Goal: Task Accomplishment & Management: Manage account settings

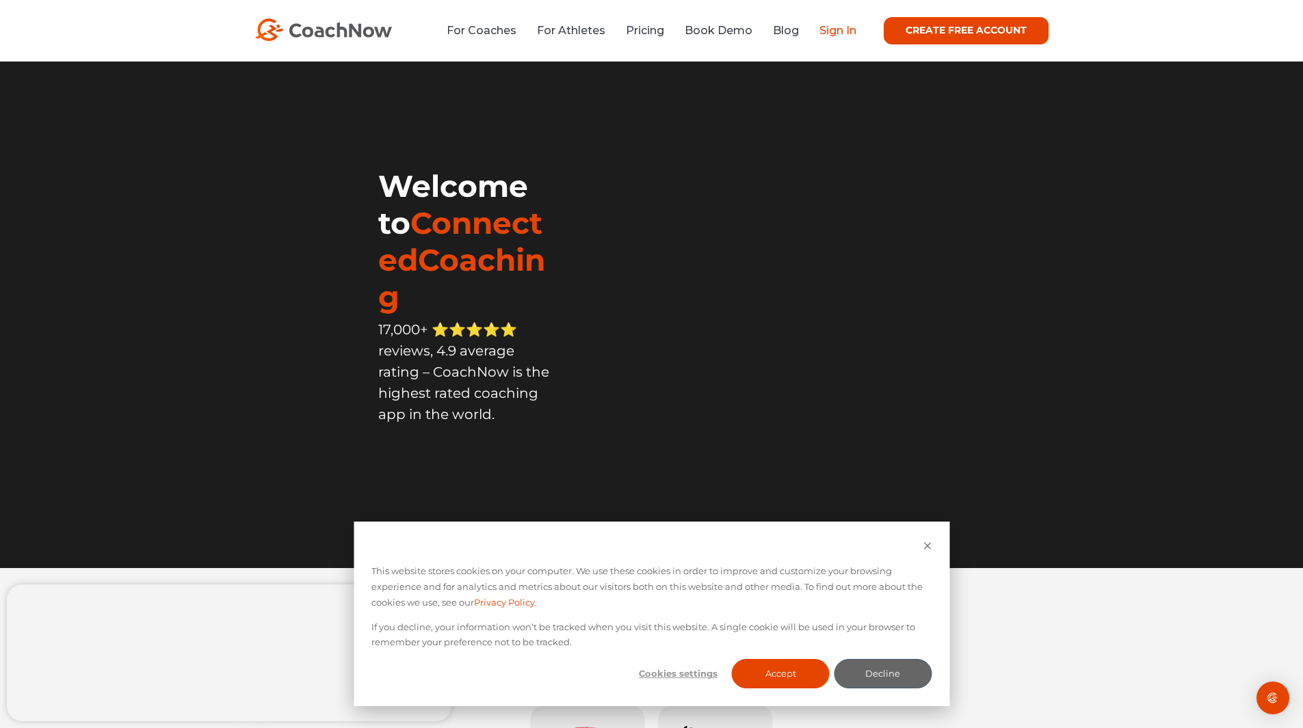
click at [846, 31] on link "Sign In" at bounding box center [837, 30] width 37 height 13
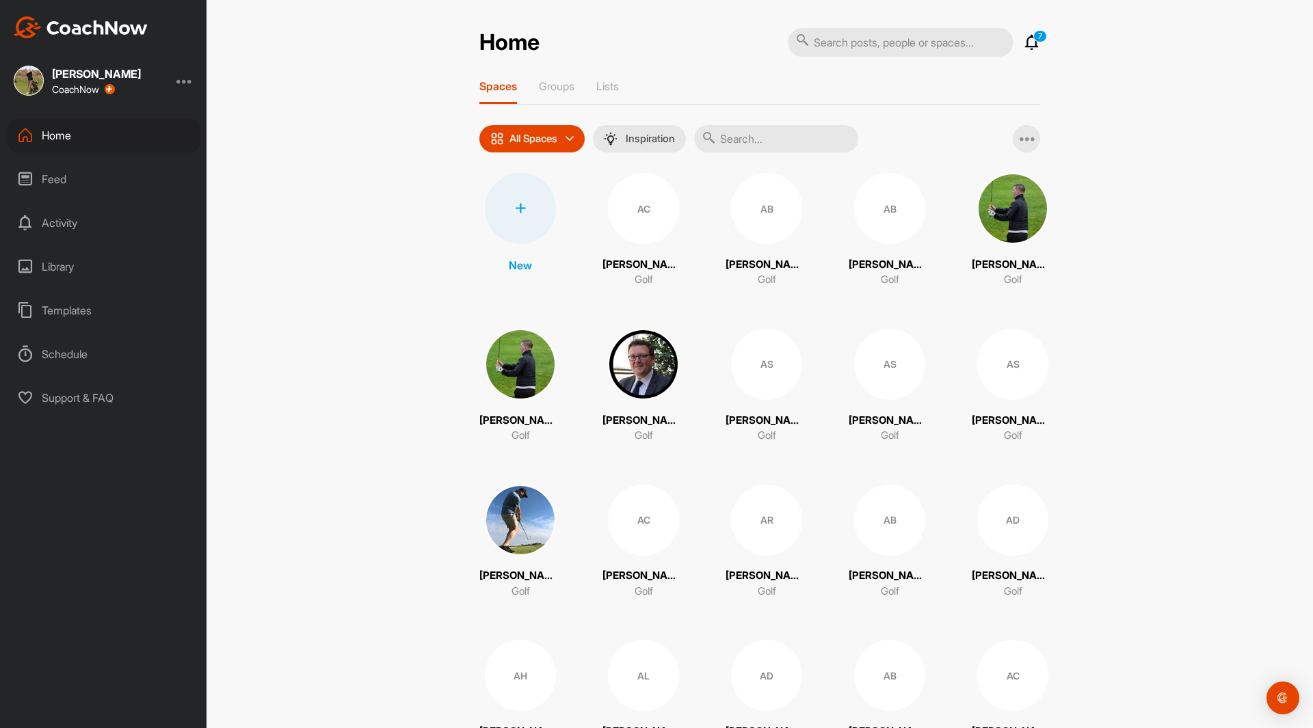
click at [52, 181] on div "Feed" at bounding box center [104, 179] width 193 height 34
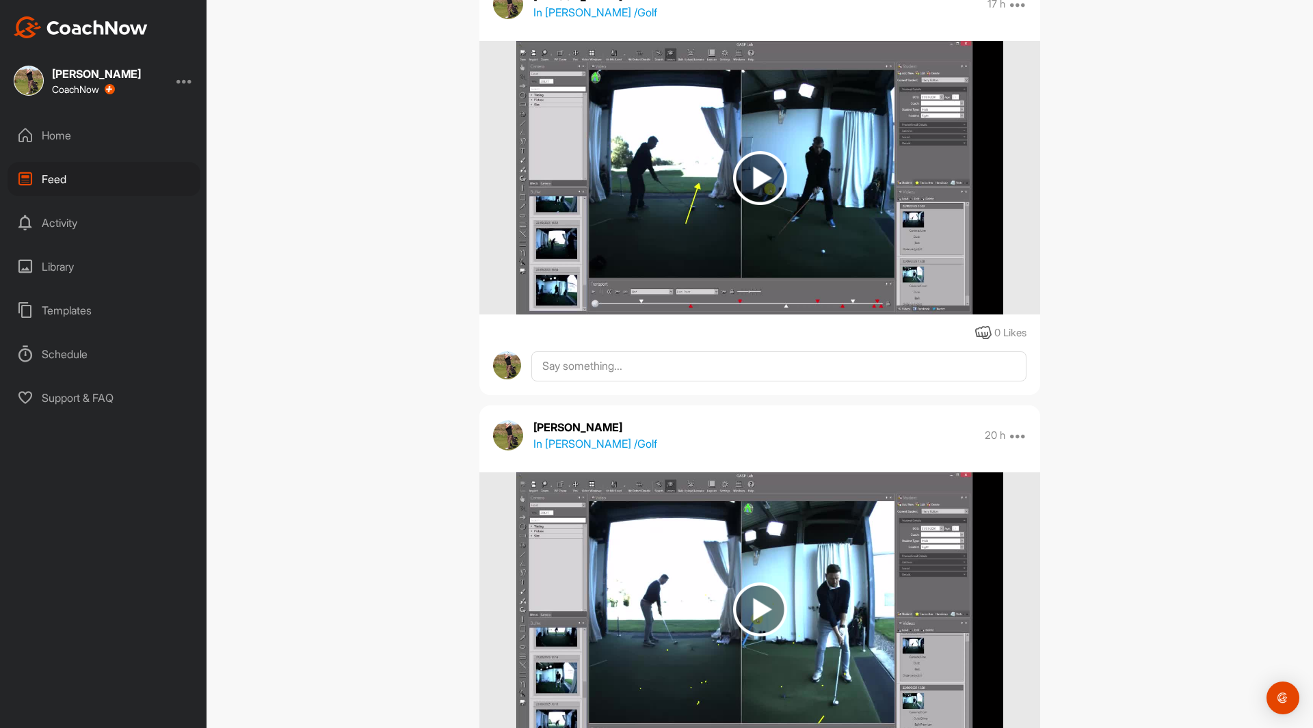
scroll to position [633, 0]
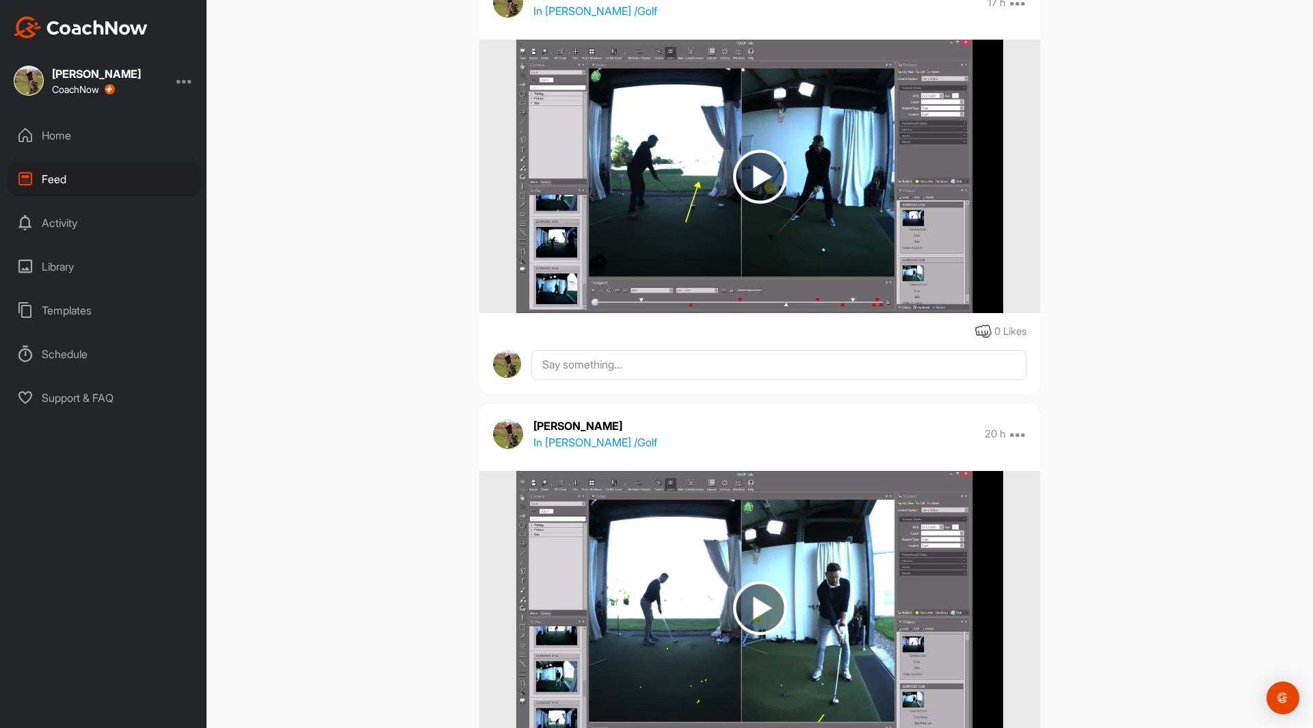
click at [572, 445] on p "In [PERSON_NAME] / Golf" at bounding box center [595, 442] width 124 height 16
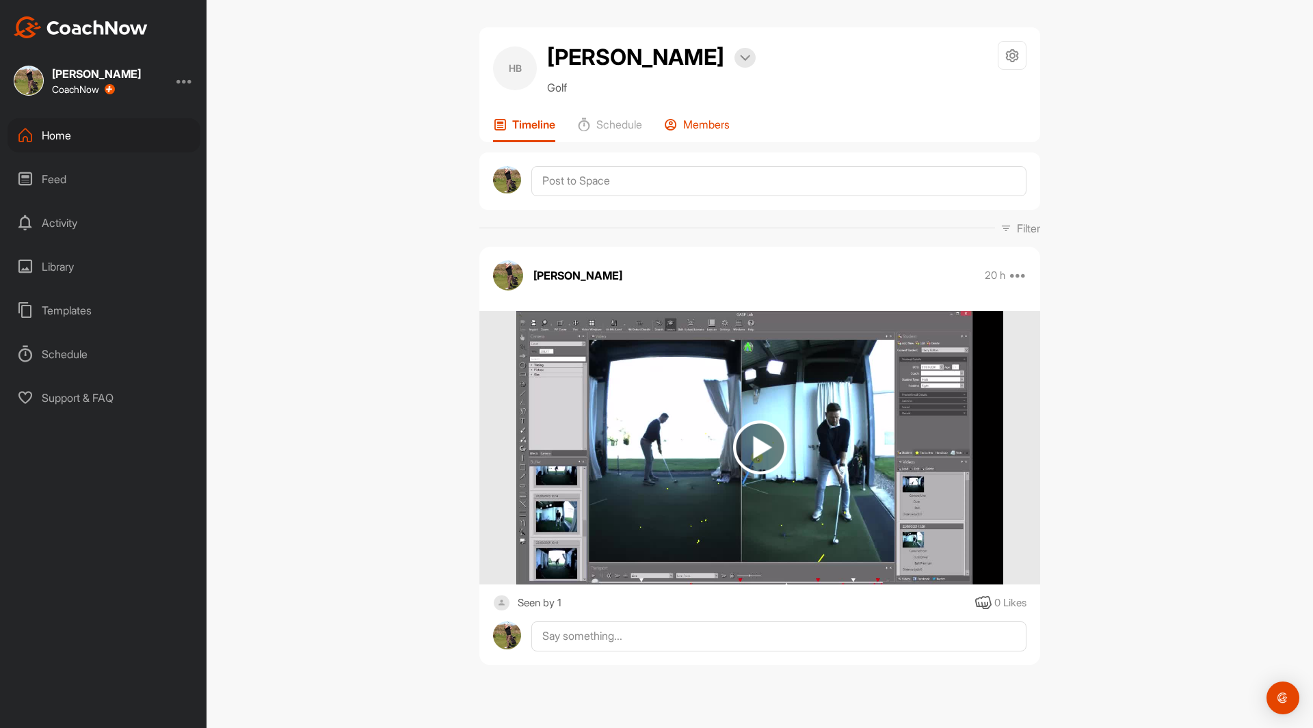
click at [712, 129] on p "Members" at bounding box center [706, 125] width 47 height 14
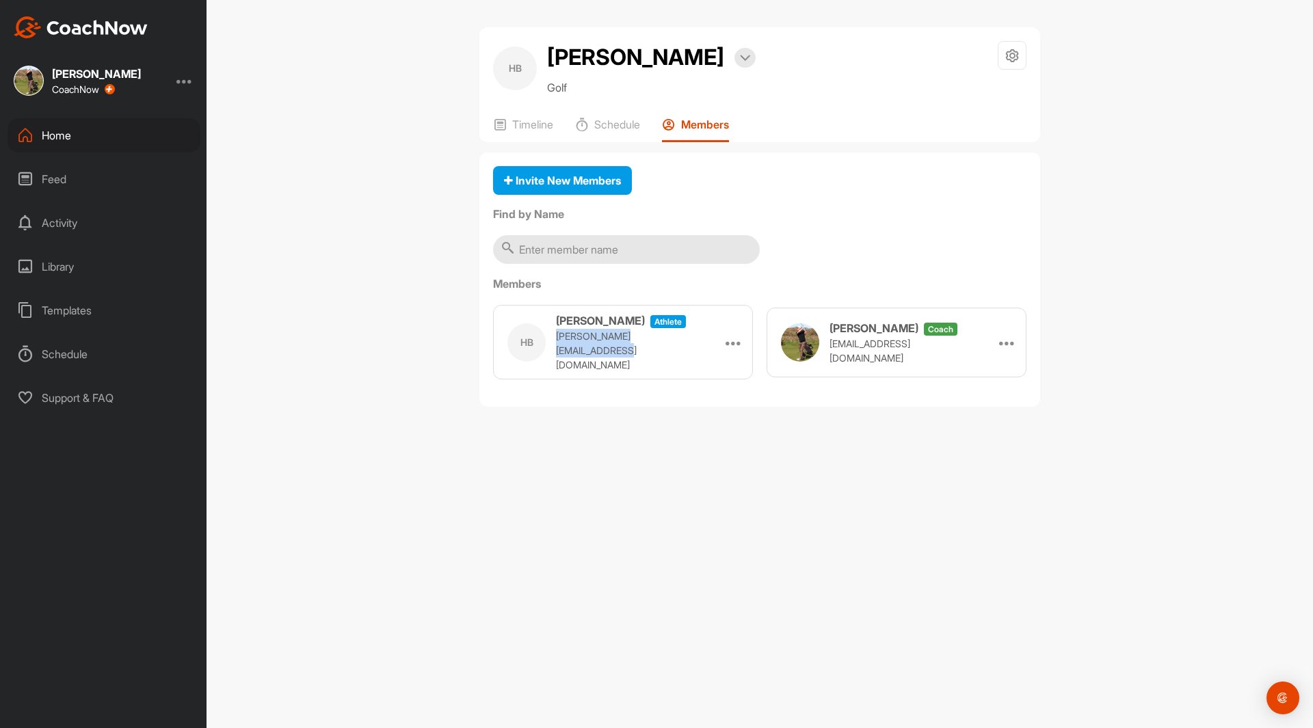
drag, startPoint x: 693, startPoint y: 354, endPoint x: 558, endPoint y: 347, distance: 135.6
click at [558, 347] on div "HB [PERSON_NAME] athlete [PERSON_NAME][EMAIL_ADDRESS][DOMAIN_NAME] Remove" at bounding box center [623, 342] width 260 height 75
copy p "[PERSON_NAME][EMAIL_ADDRESS][DOMAIN_NAME]"
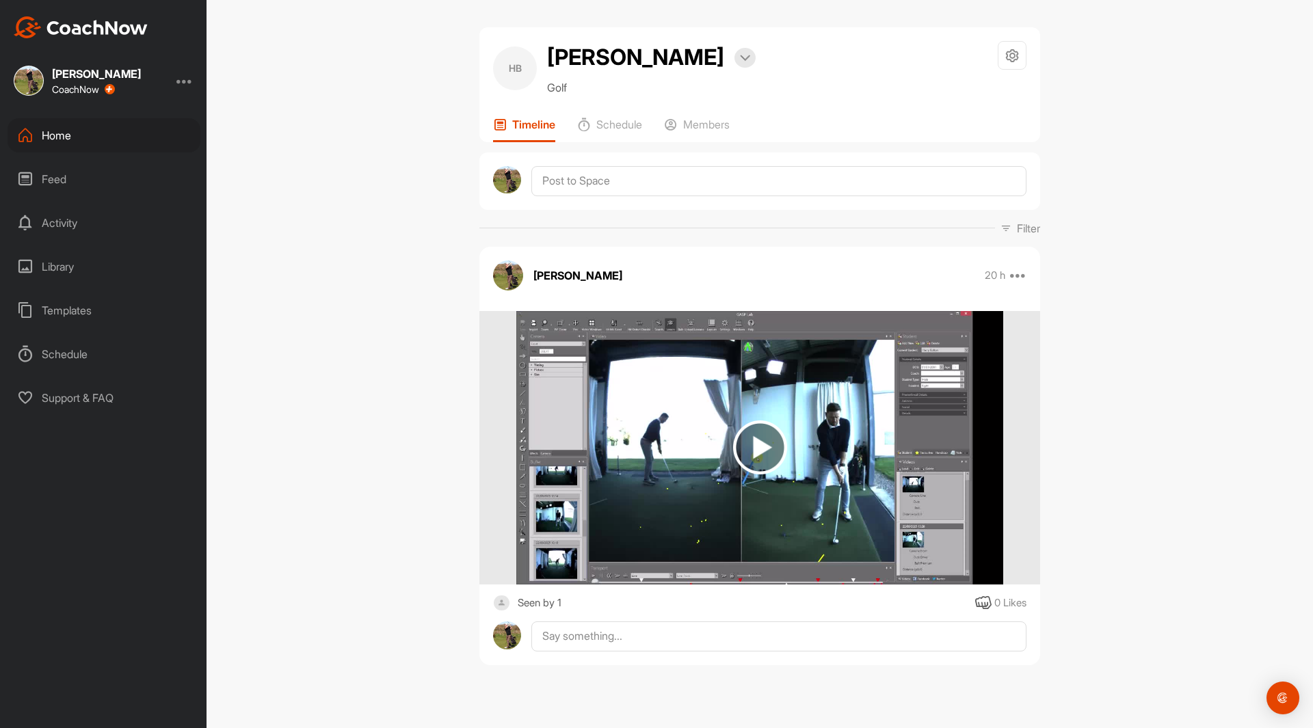
click at [52, 180] on div "Feed" at bounding box center [104, 179] width 193 height 34
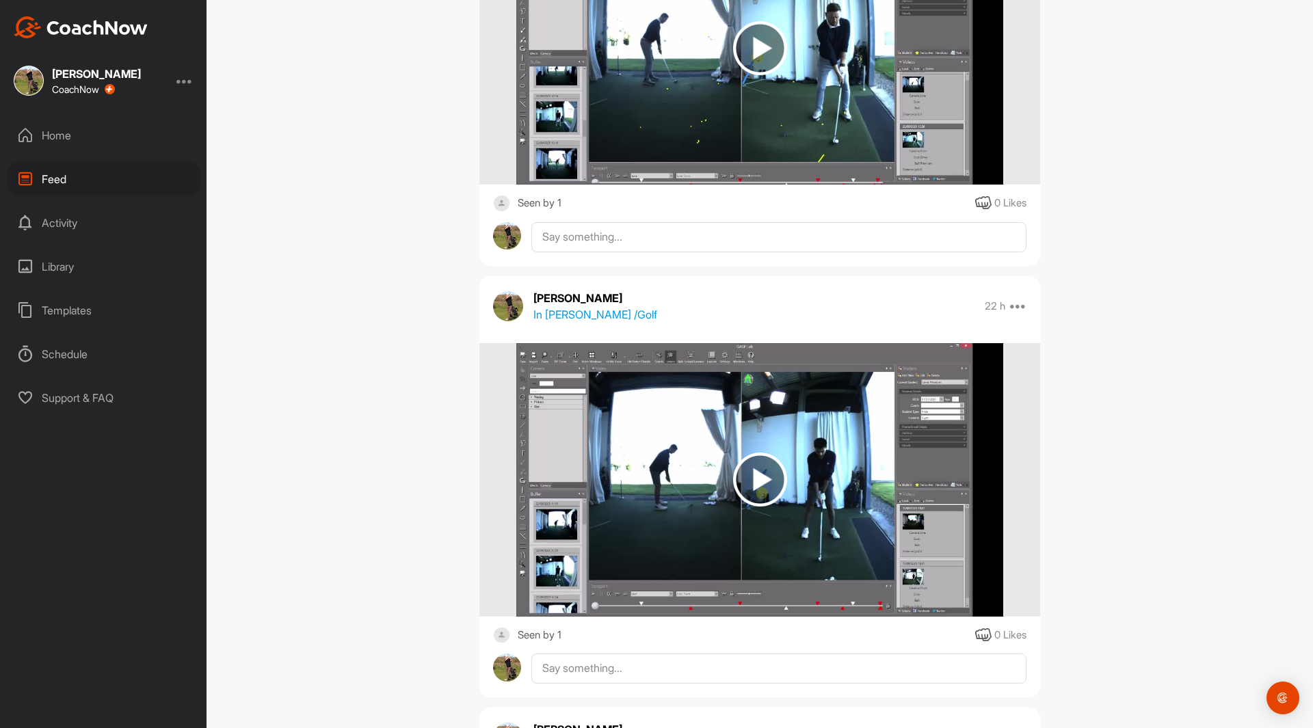
scroll to position [1197, 0]
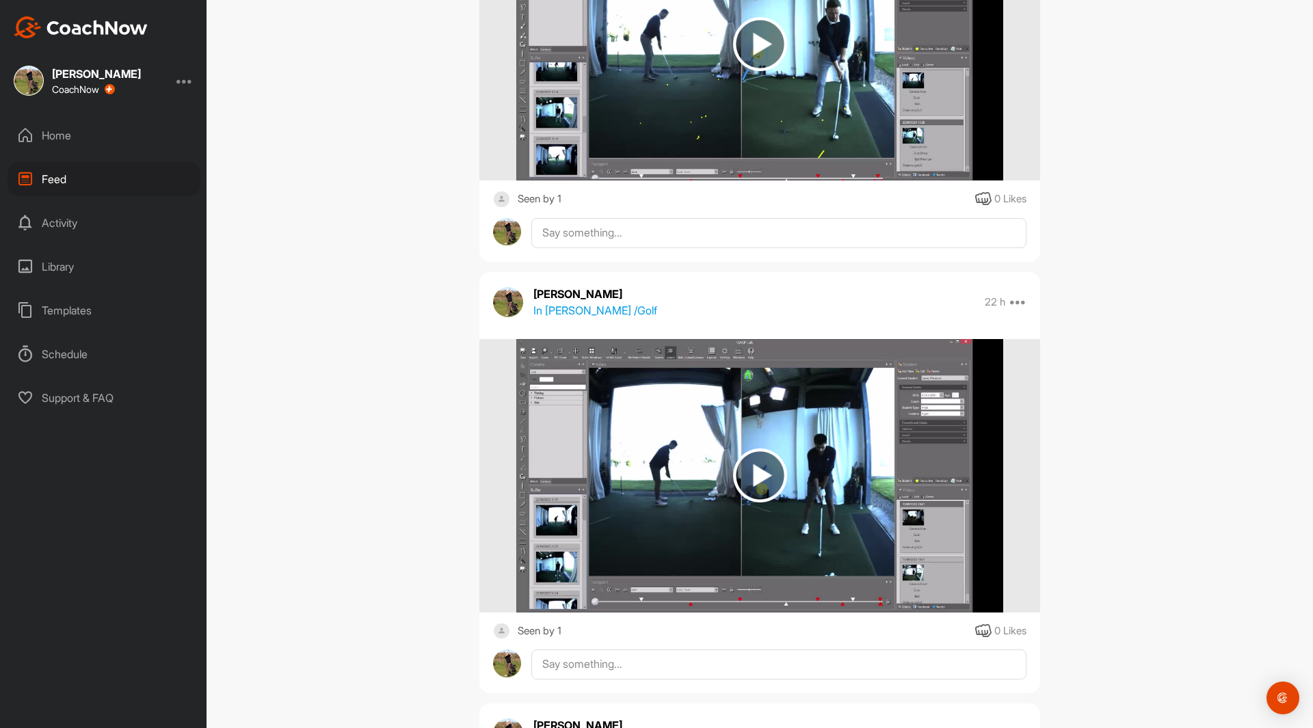
click at [563, 312] on p "In [PERSON_NAME] / Golf" at bounding box center [595, 310] width 124 height 16
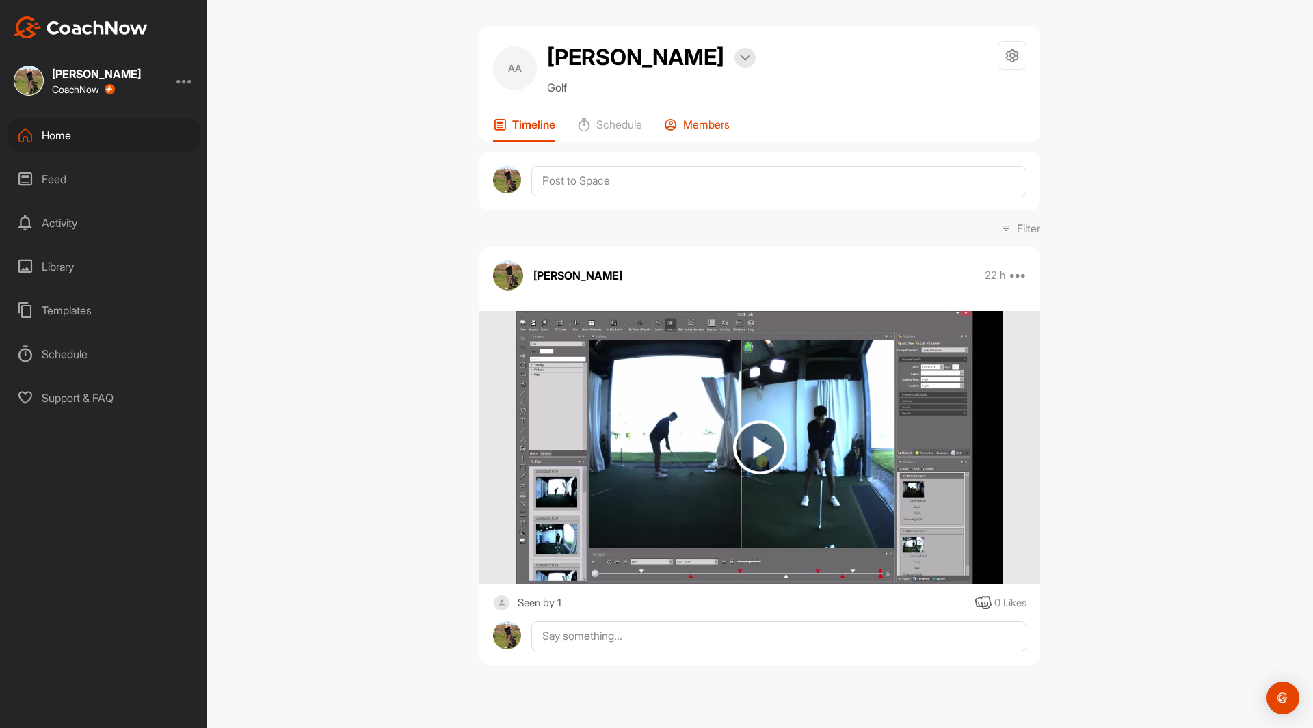
click at [710, 127] on p "Members" at bounding box center [706, 125] width 47 height 14
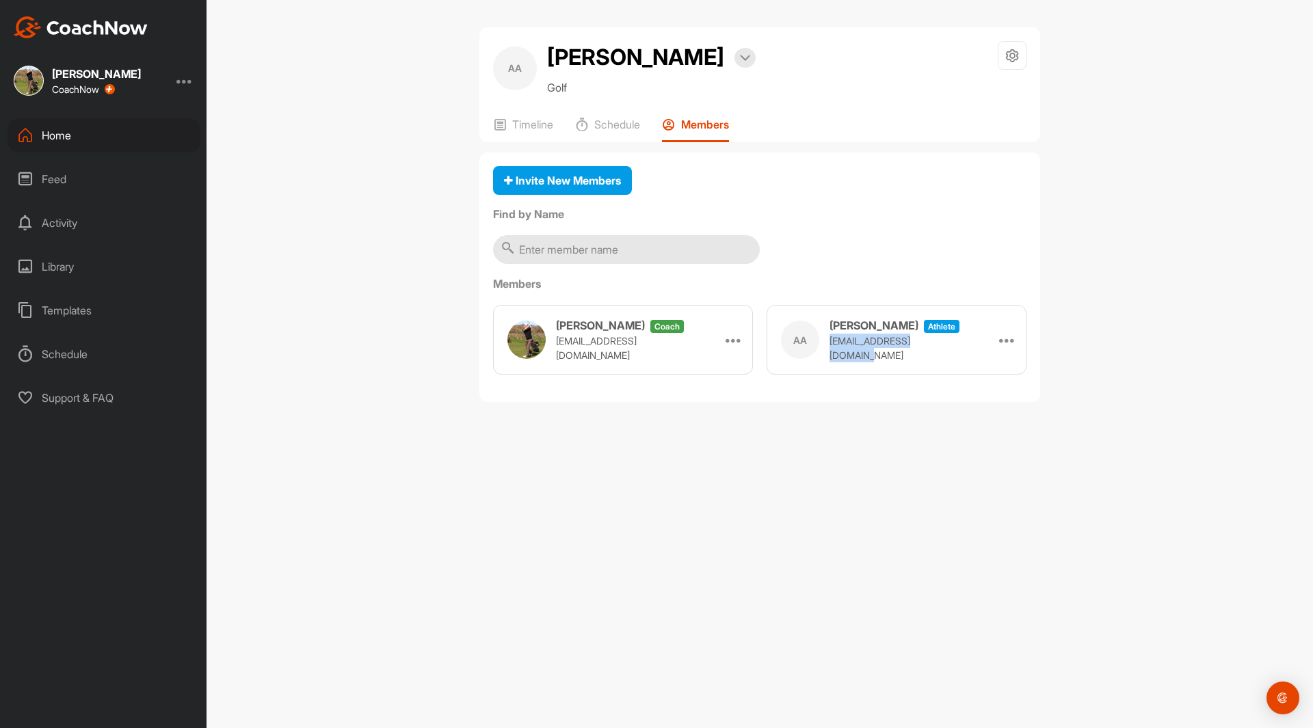
drag, startPoint x: 953, startPoint y: 356, endPoint x: 830, endPoint y: 352, distance: 122.5
click at [830, 352] on div "AA [PERSON_NAME] athlete [EMAIL_ADDRESS][DOMAIN_NAME] Remove" at bounding box center [897, 340] width 260 height 70
copy p "[EMAIL_ADDRESS][DOMAIN_NAME]"
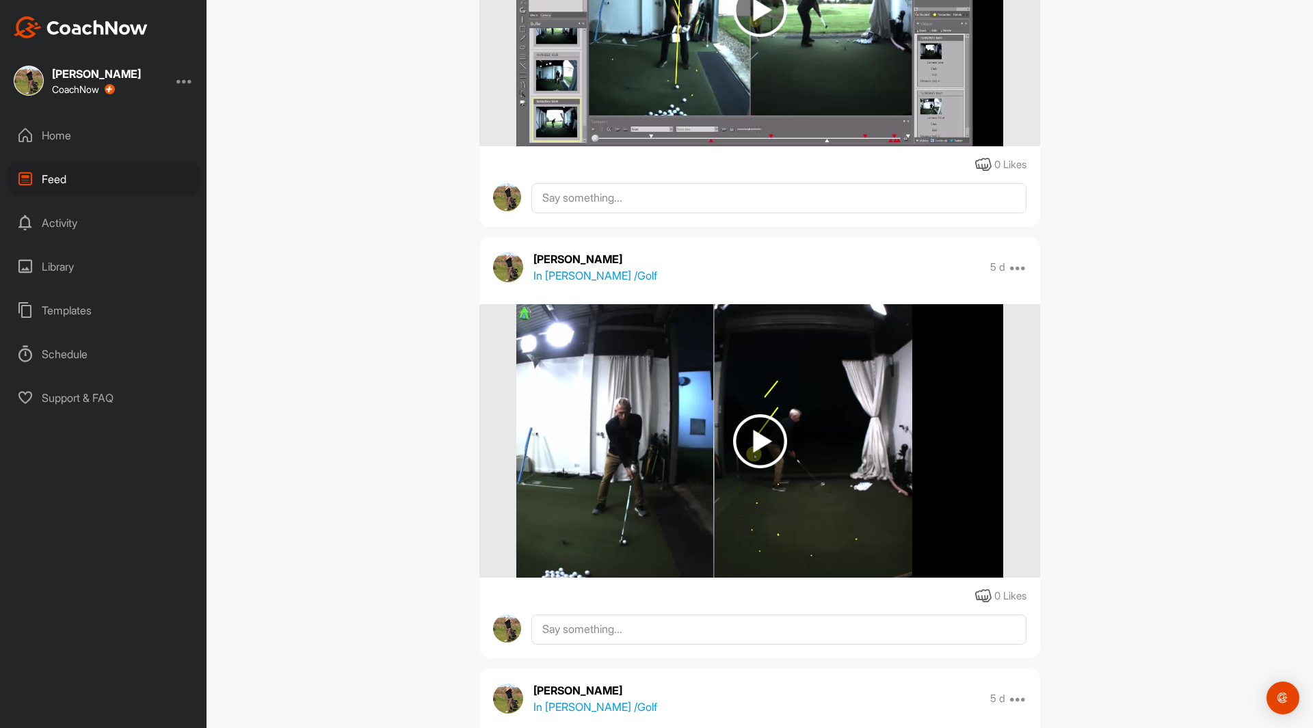
scroll to position [3385, 0]
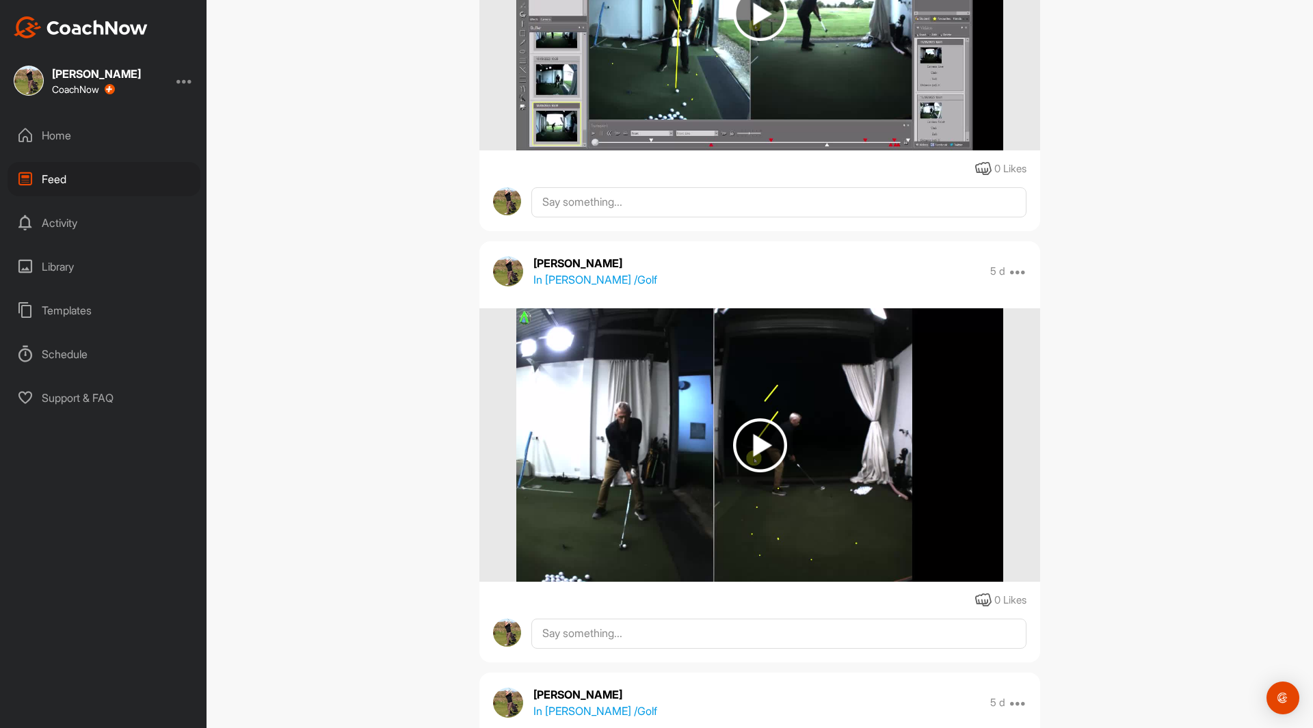
click at [63, 138] on div "Home" at bounding box center [104, 135] width 193 height 34
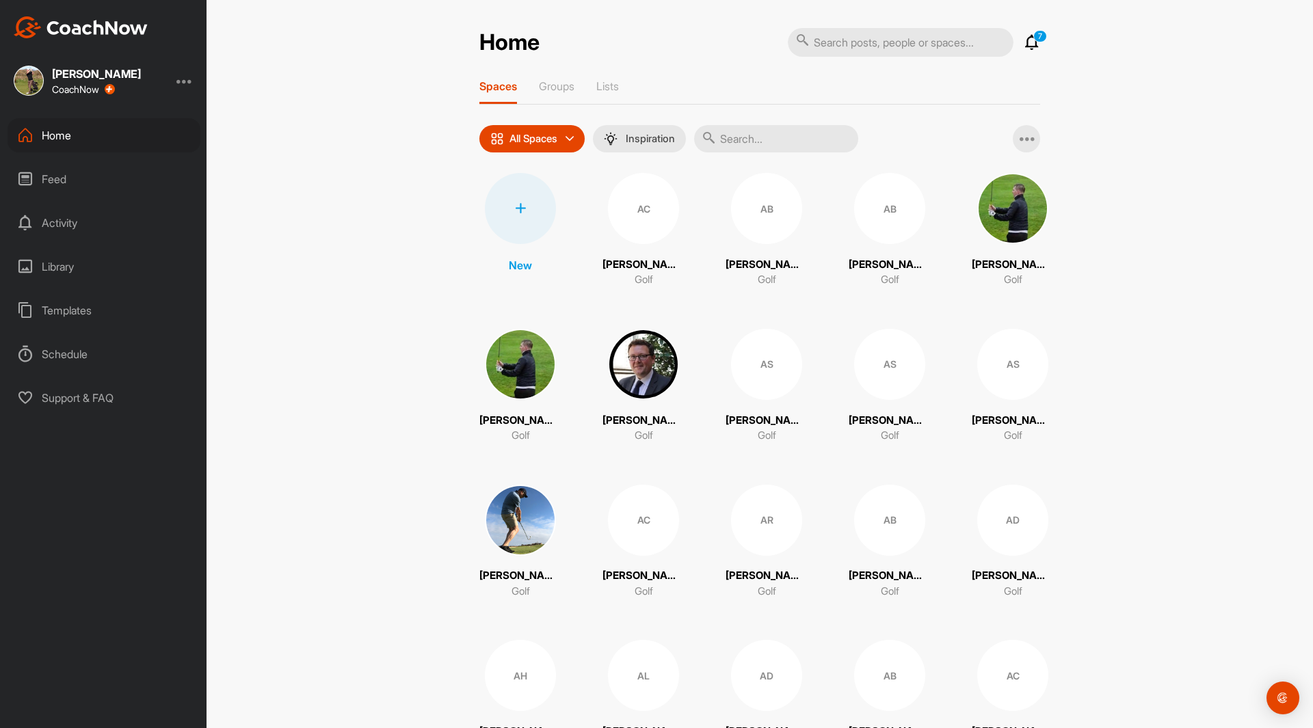
click at [871, 47] on input "text" at bounding box center [901, 42] width 226 height 29
type input "[PERSON_NAME]"
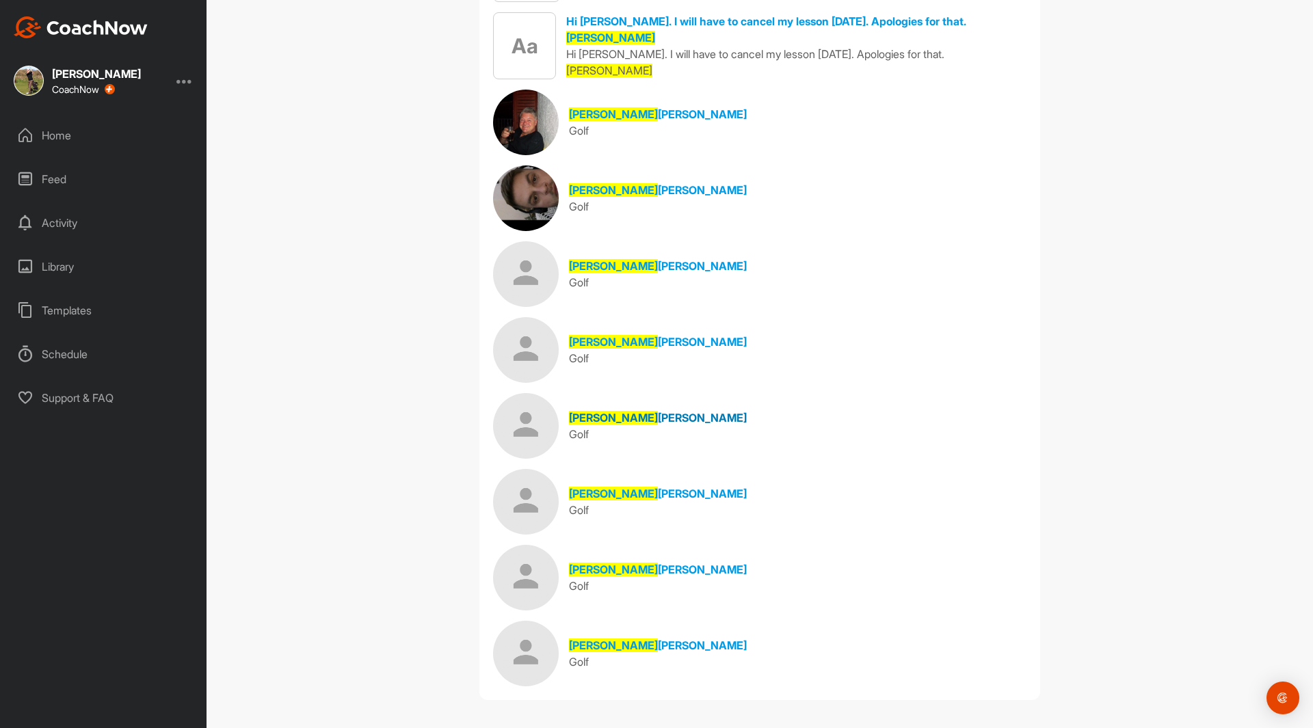
scroll to position [233, 0]
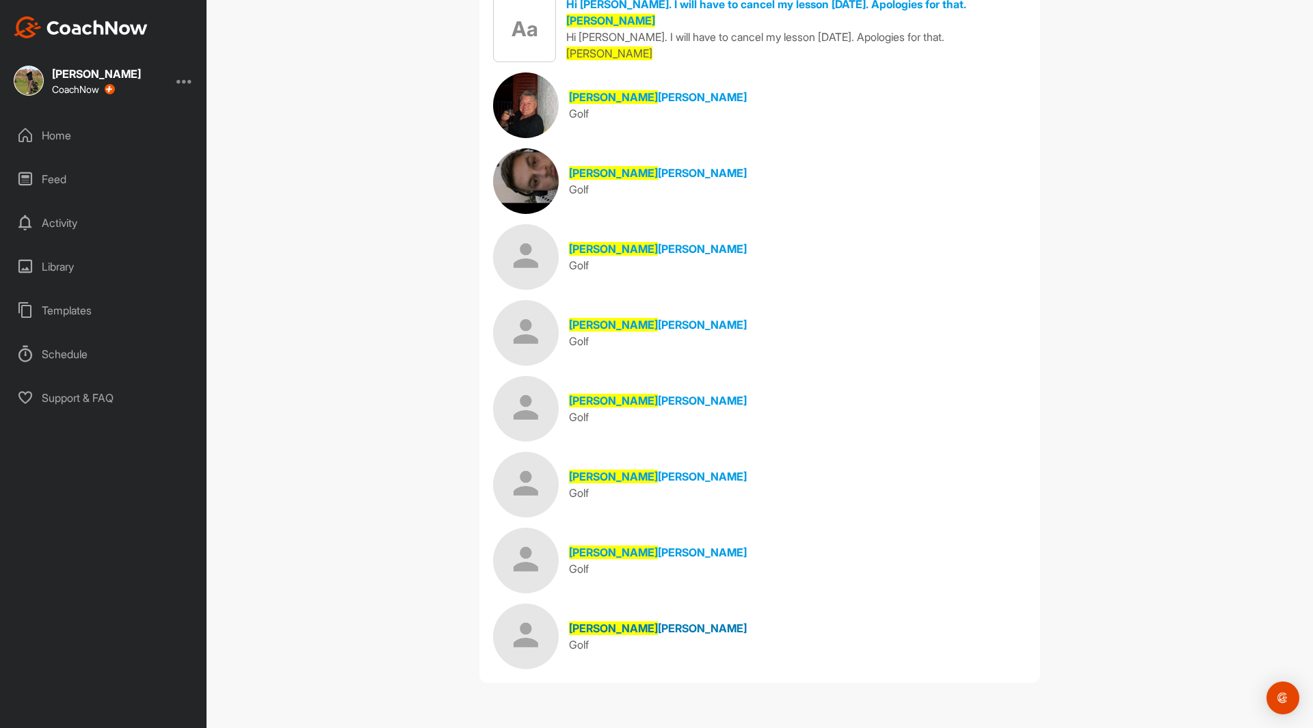
click at [658, 626] on span "[PERSON_NAME]" at bounding box center [702, 629] width 89 height 14
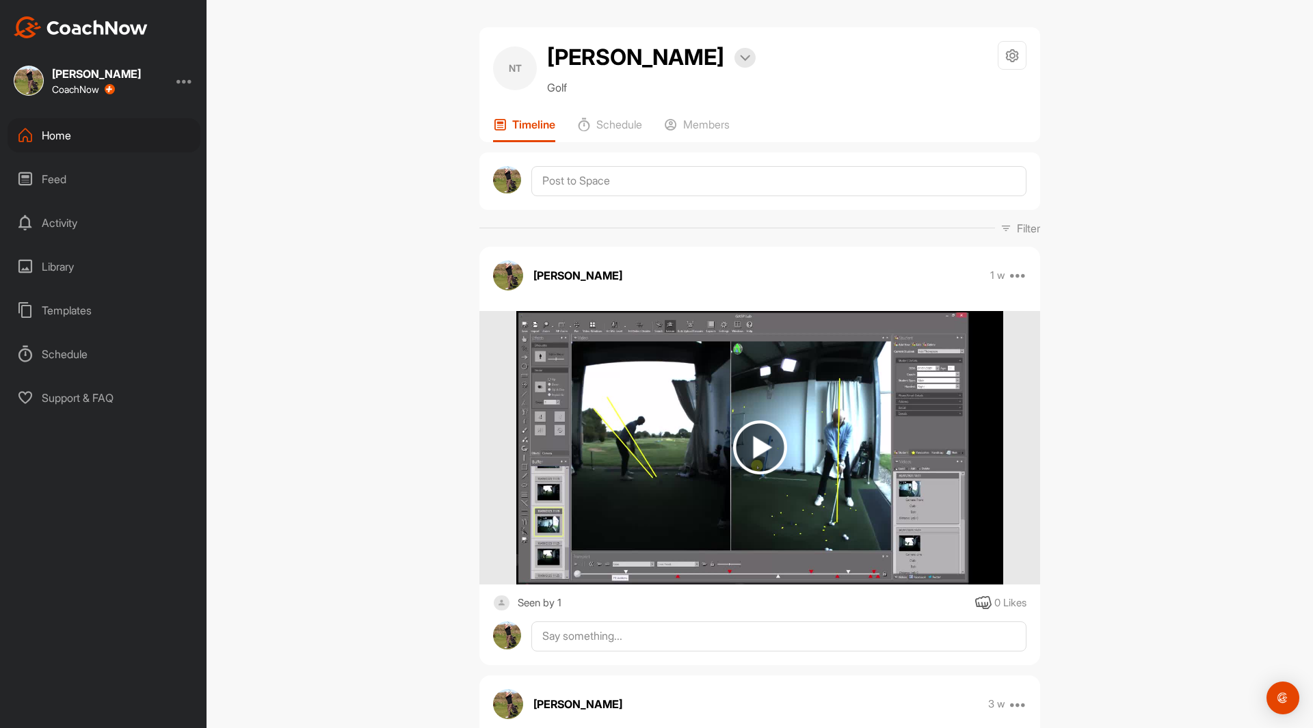
click at [67, 135] on div "Home" at bounding box center [104, 135] width 193 height 34
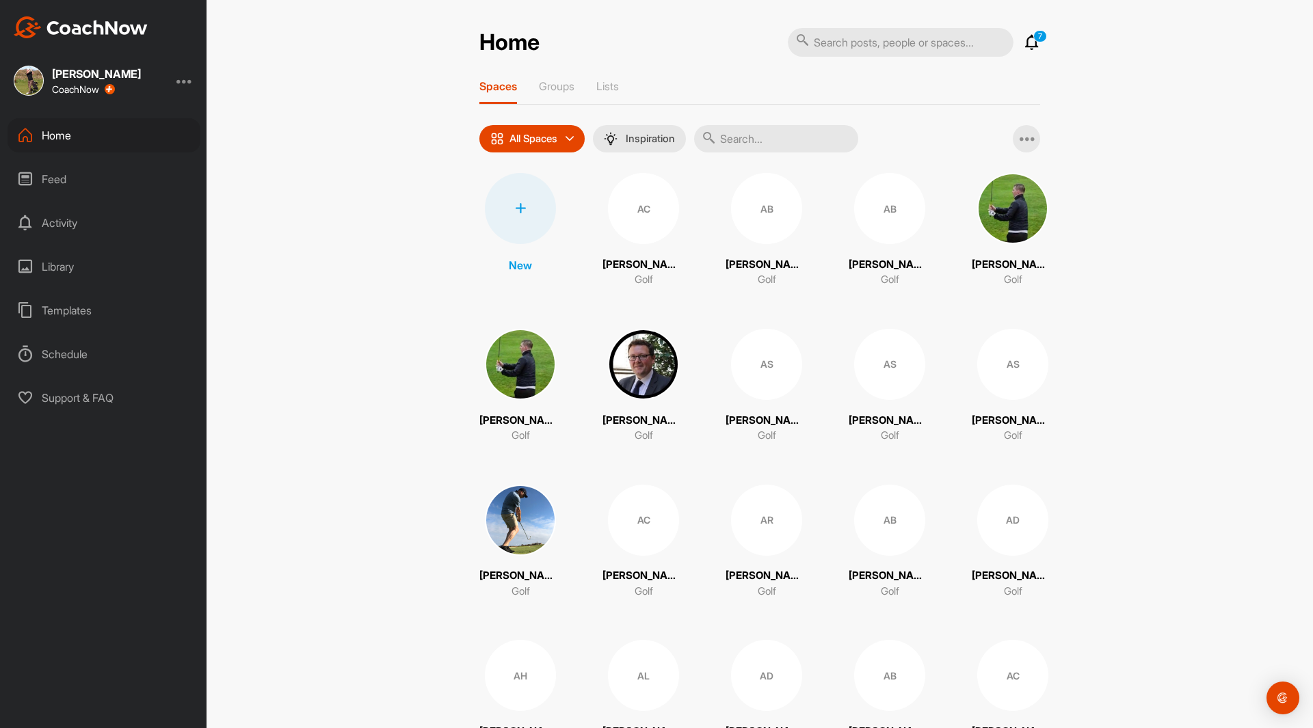
click at [864, 49] on input "text" at bounding box center [901, 42] width 226 height 29
type input "[PERSON_NAME]"
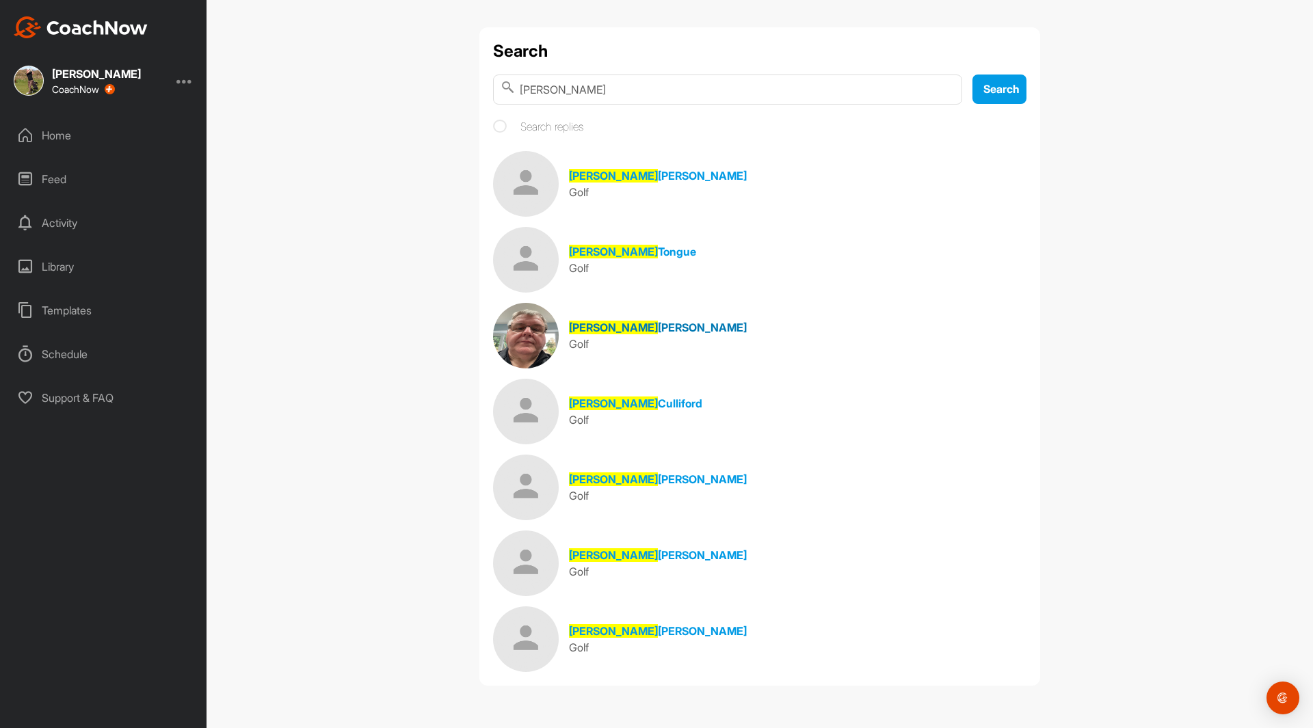
scroll to position [3, 0]
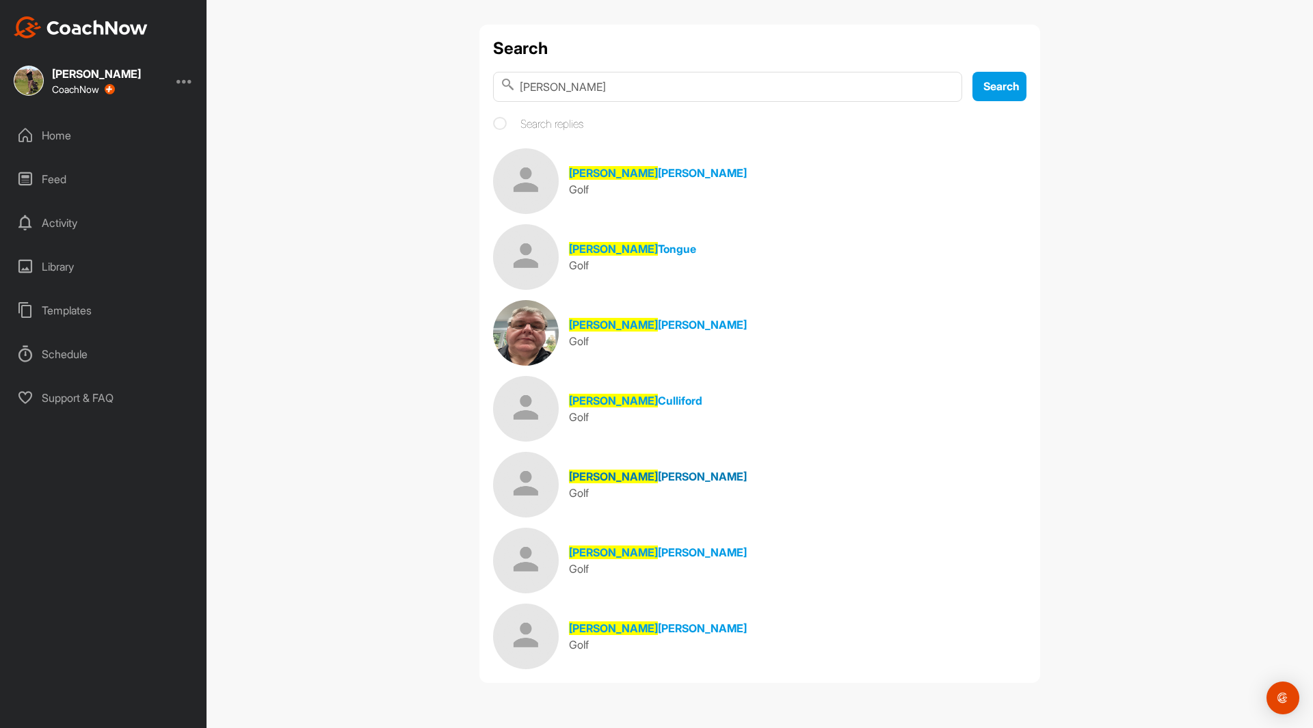
click at [577, 483] on span "[PERSON_NAME]" at bounding box center [613, 477] width 89 height 14
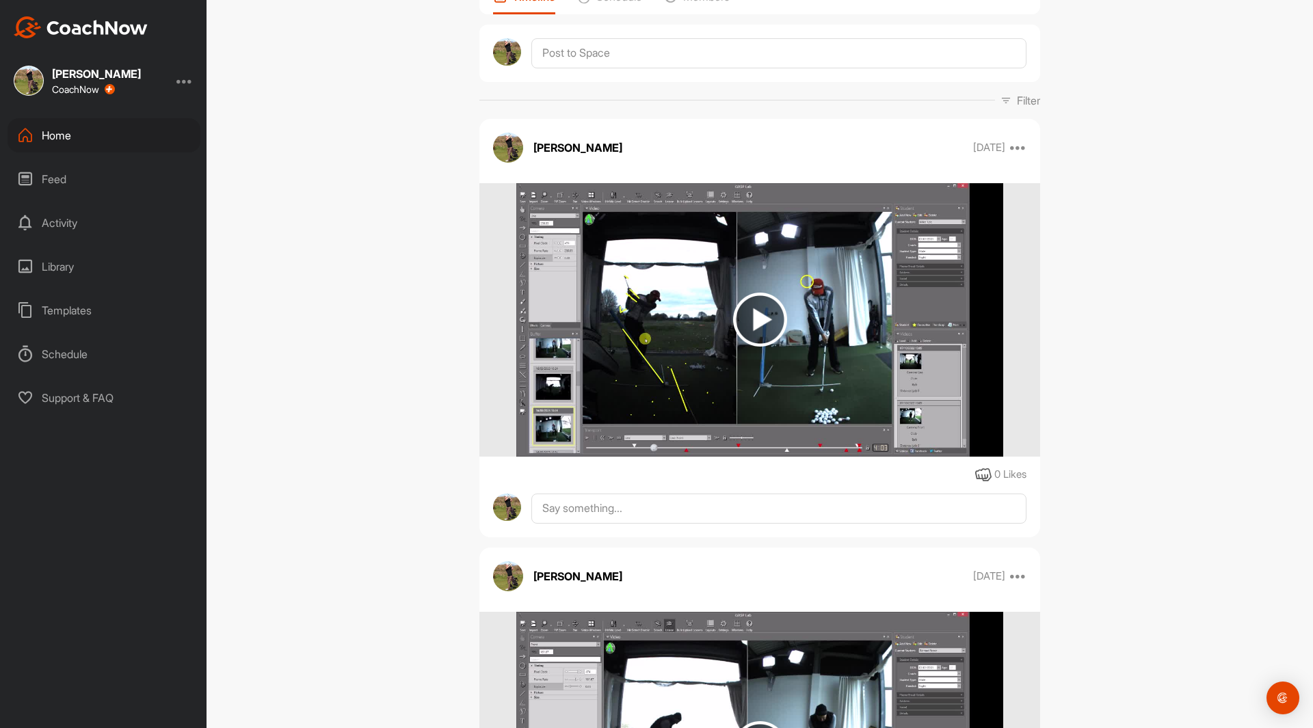
scroll to position [103, 0]
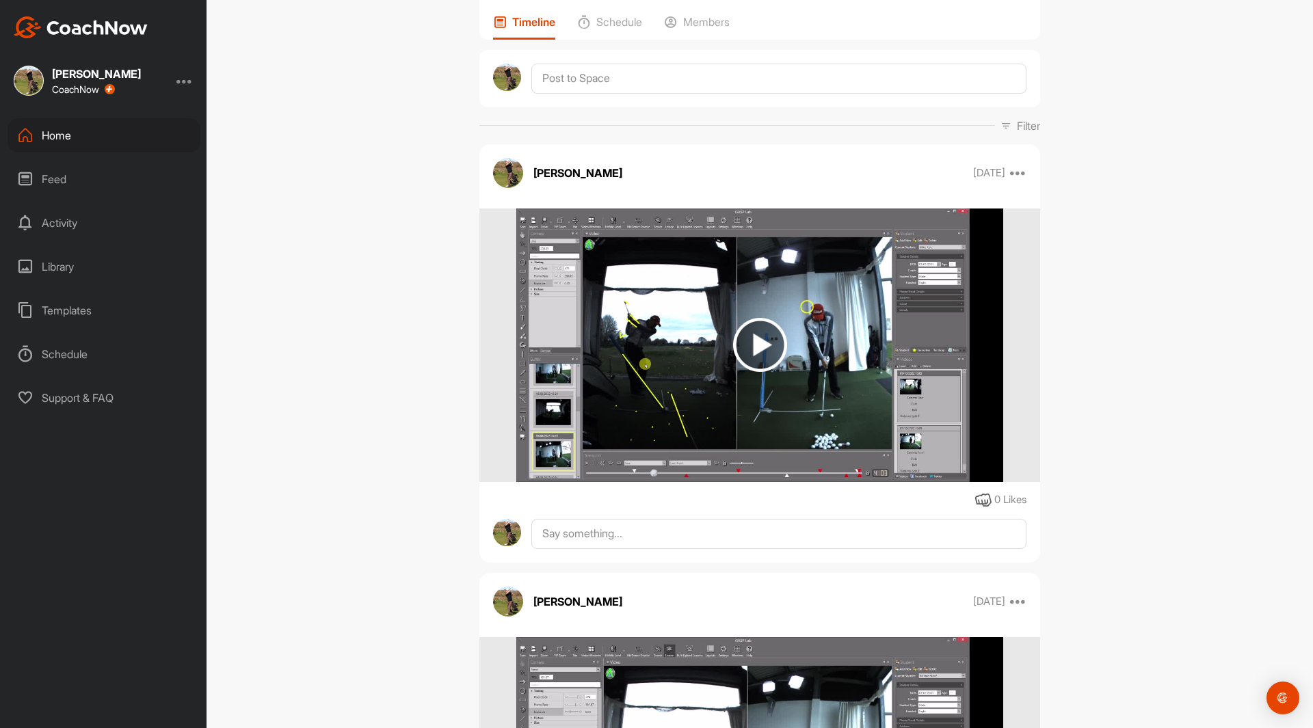
click at [64, 135] on div "Home" at bounding box center [104, 135] width 193 height 34
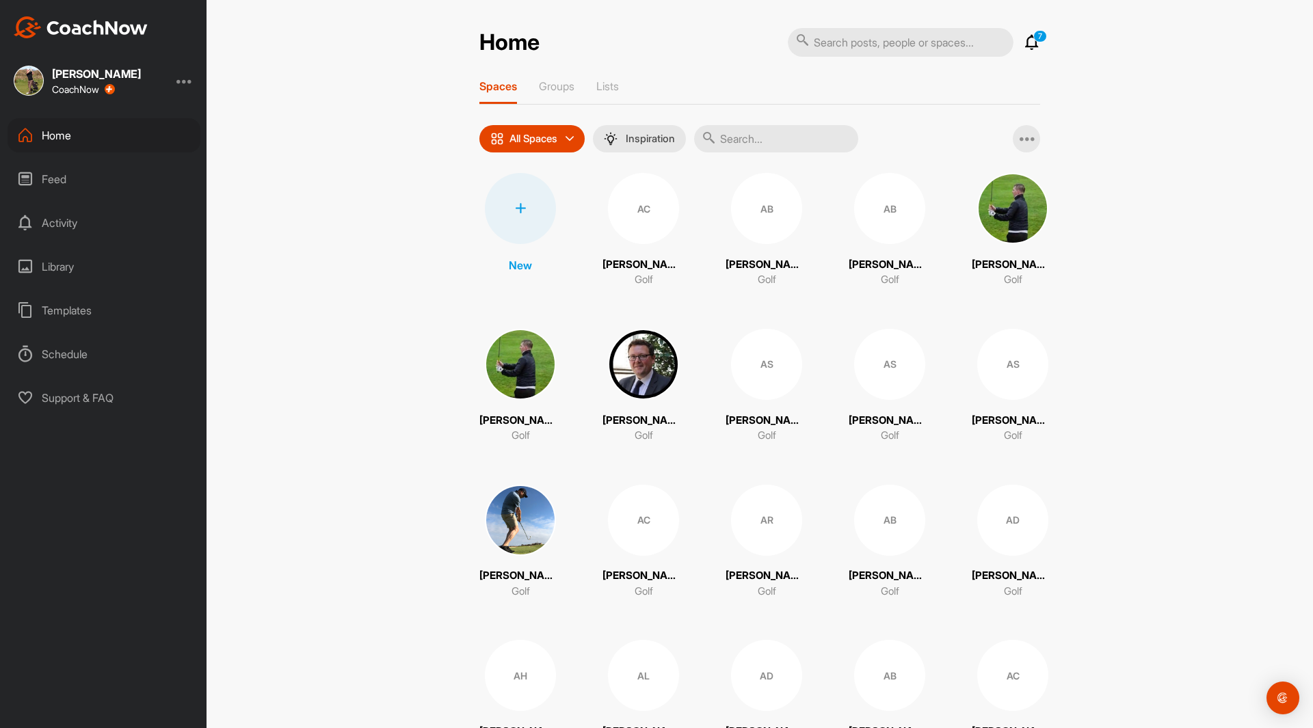
click at [837, 40] on input "text" at bounding box center [901, 42] width 226 height 29
type input "[PERSON_NAME]"
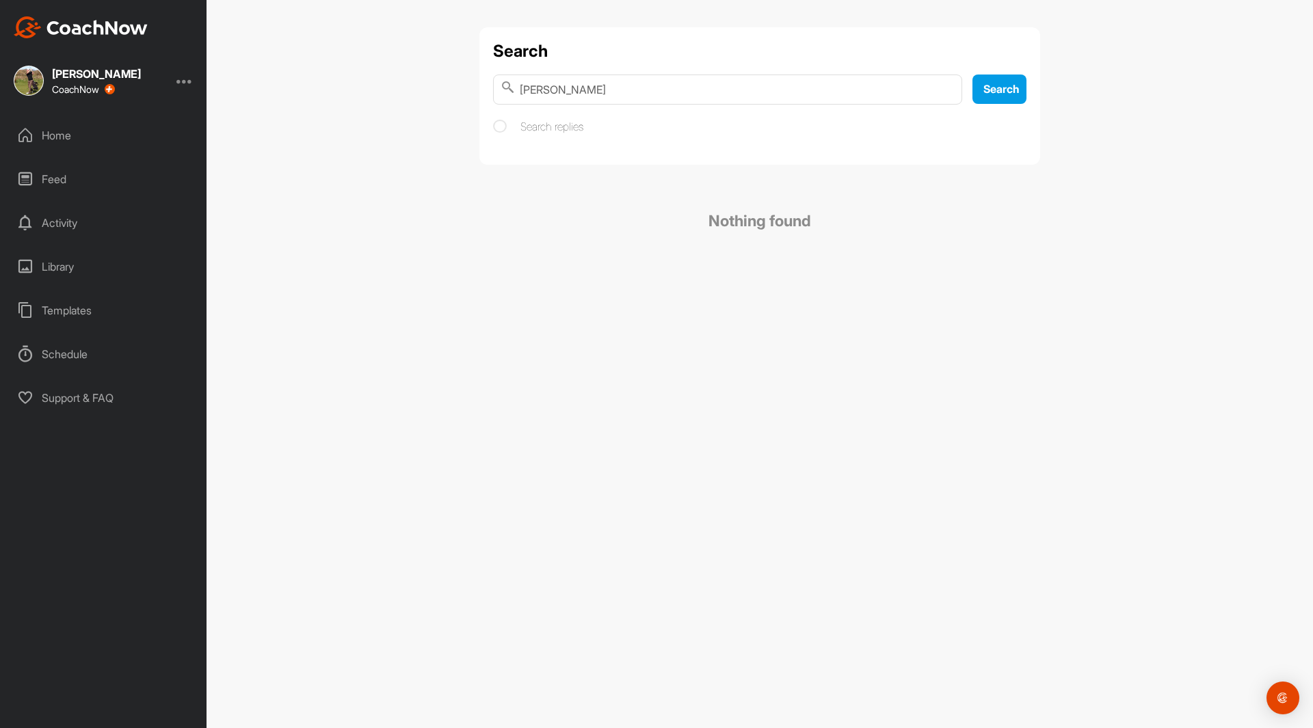
click at [605, 95] on input "[PERSON_NAME]" at bounding box center [727, 90] width 469 height 30
type input "d"
type input "capemter"
click at [554, 90] on input "capemter" at bounding box center [727, 90] width 469 height 30
